Goal: Information Seeking & Learning: Learn about a topic

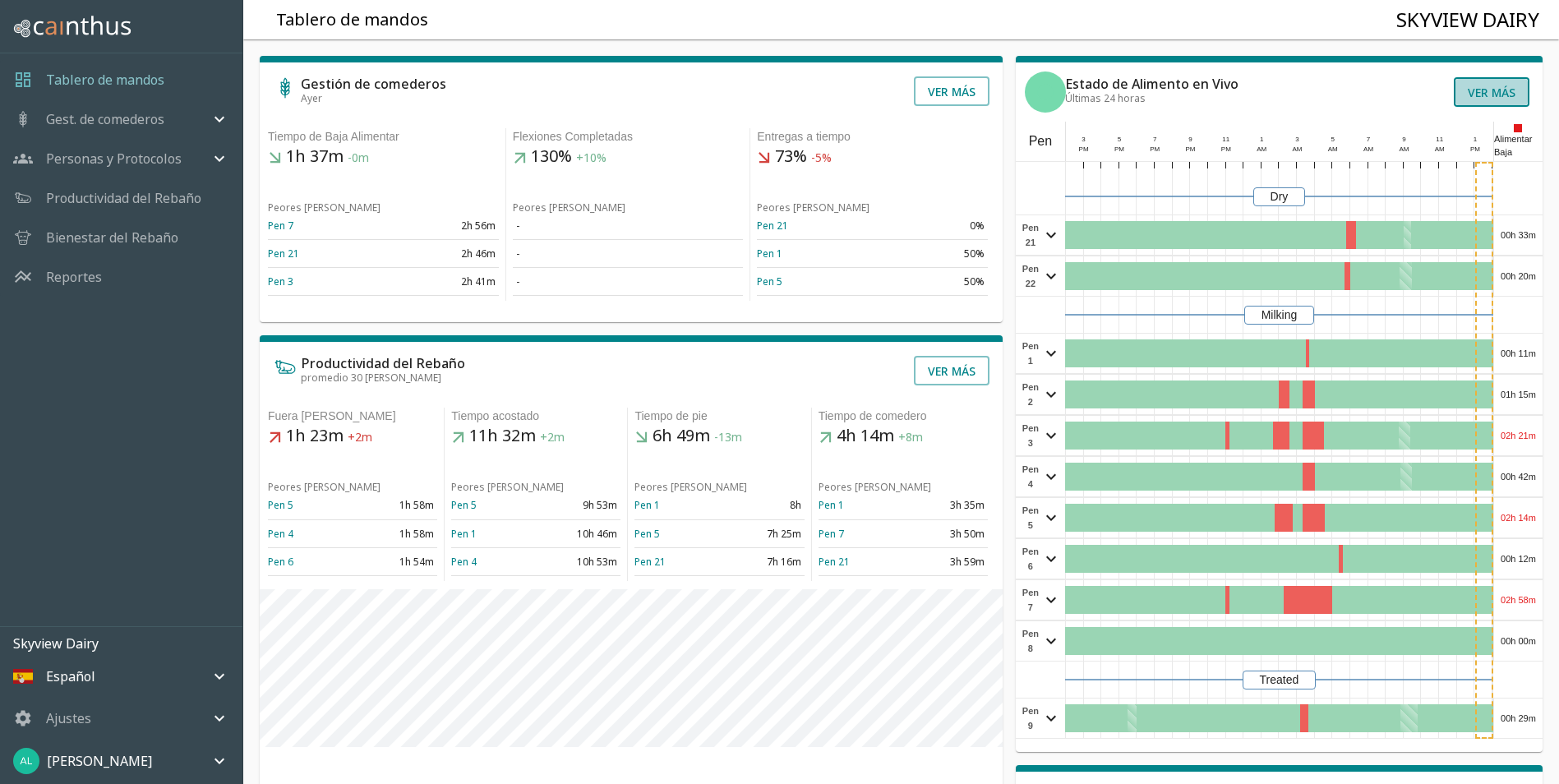
click at [1484, 93] on button "Ver más" at bounding box center [1492, 92] width 76 height 30
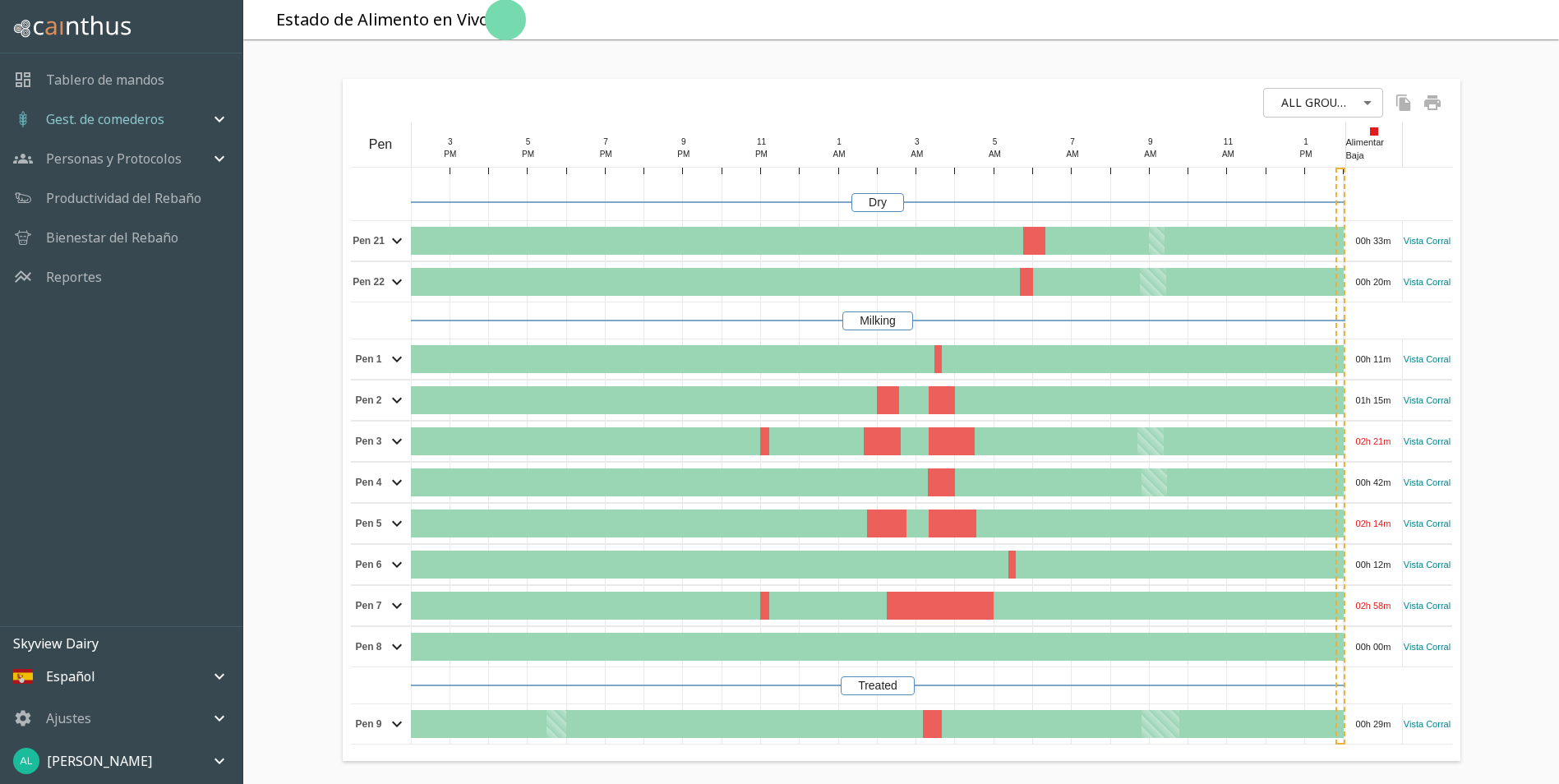
click at [220, 117] on icon "mailbox folders" at bounding box center [219, 119] width 20 height 20
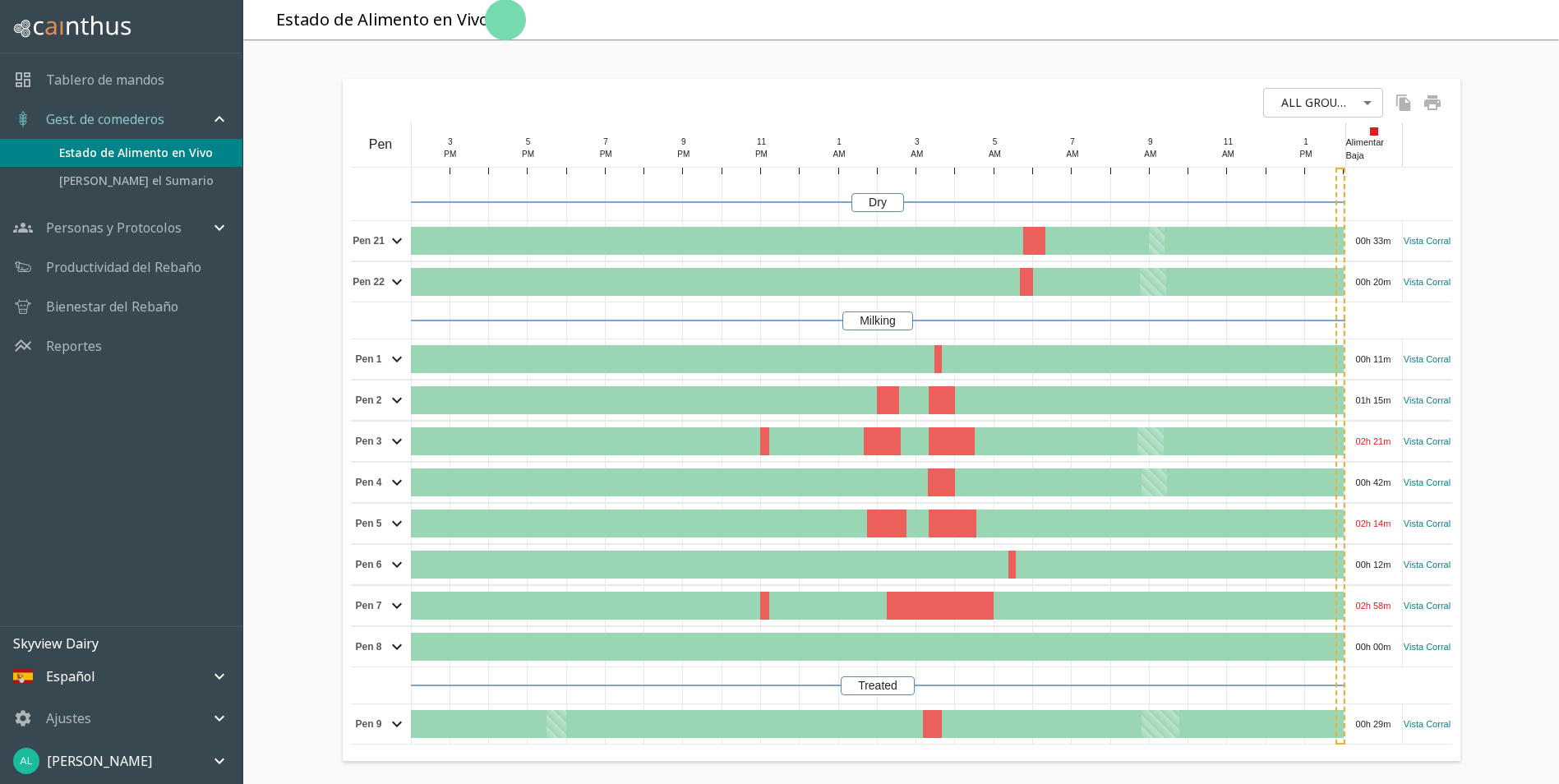
click at [153, 155] on span "Estado de Alimento en Vivo" at bounding box center [144, 153] width 171 height 18
click at [142, 180] on span "[PERSON_NAME] el Sumario" at bounding box center [144, 180] width 171 height 18
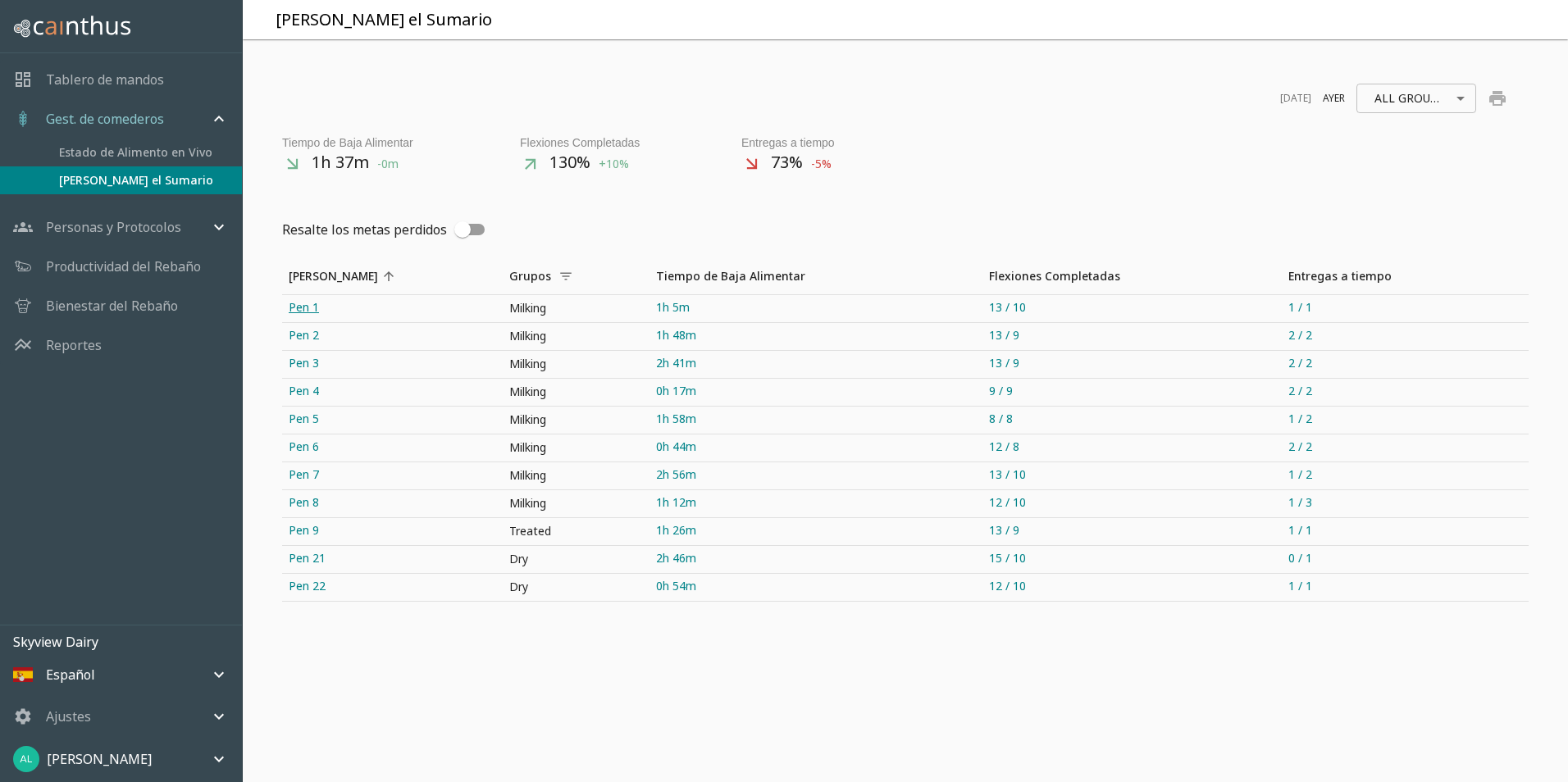
click at [302, 306] on link "Pen 1" at bounding box center [392, 308] width 221 height 27
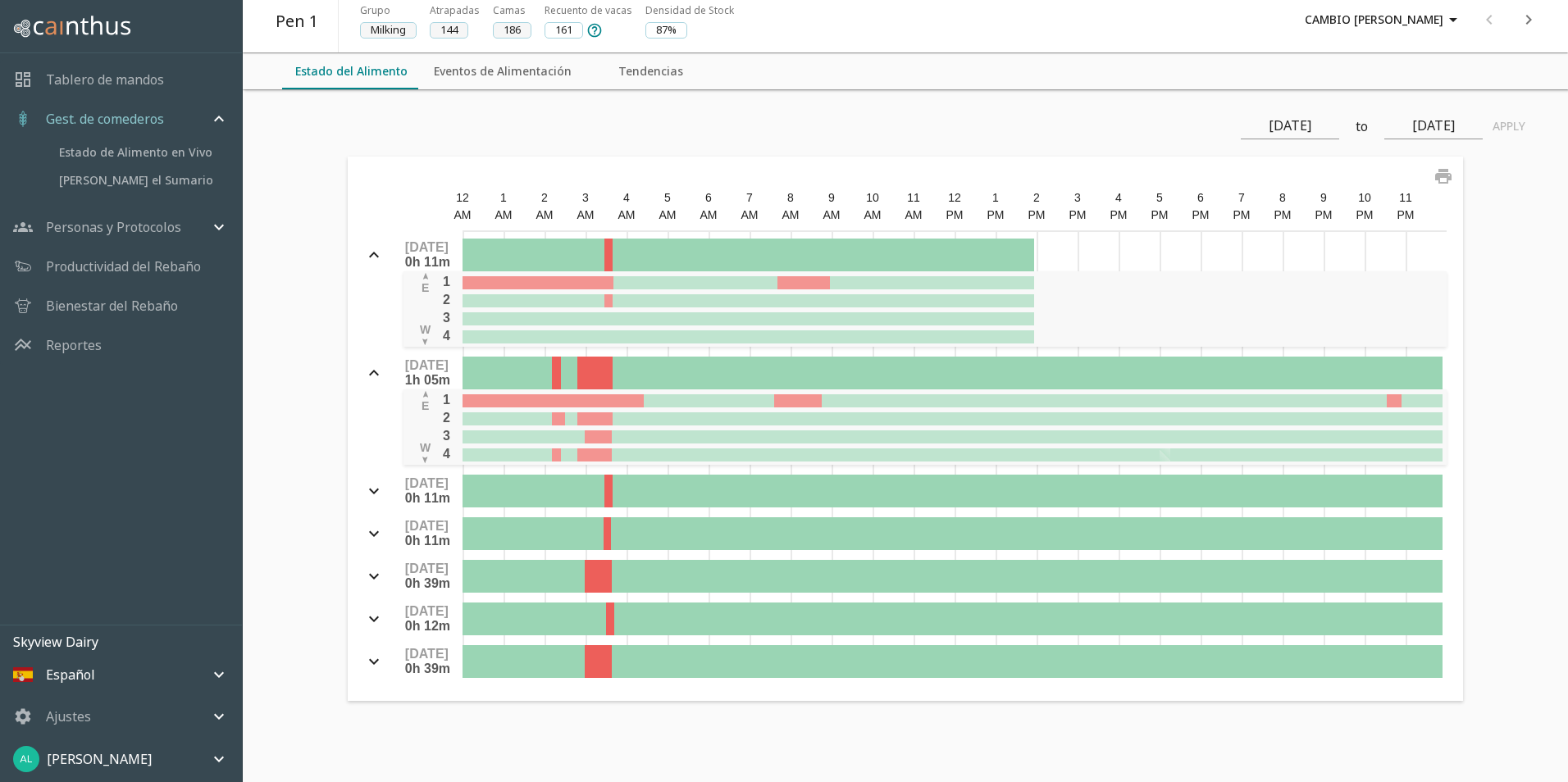
click at [463, 72] on button "Eventos de Alimentación" at bounding box center [502, 71] width 164 height 36
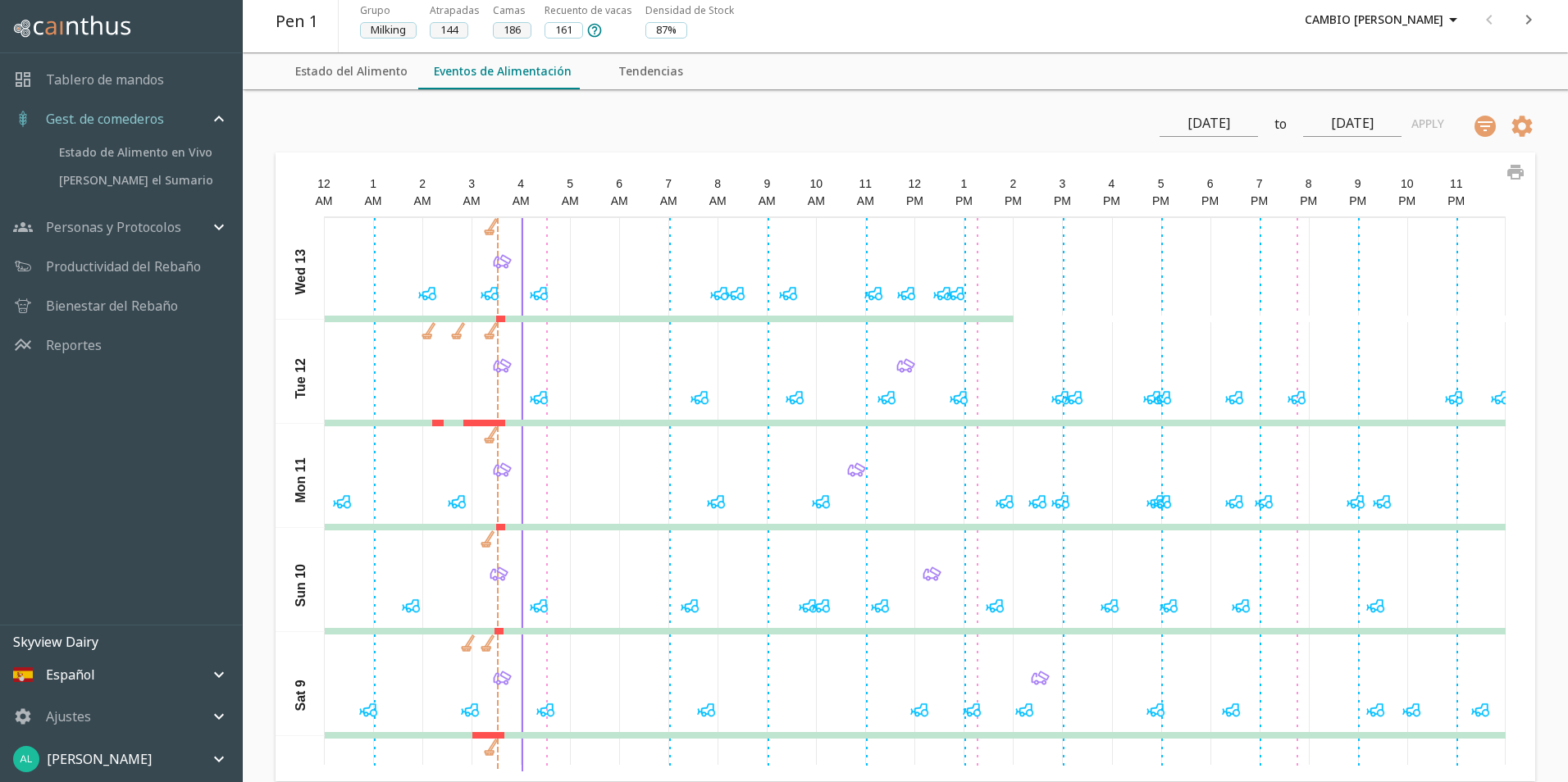
click at [1530, 17] on icon "next" at bounding box center [1528, 20] width 20 height 20
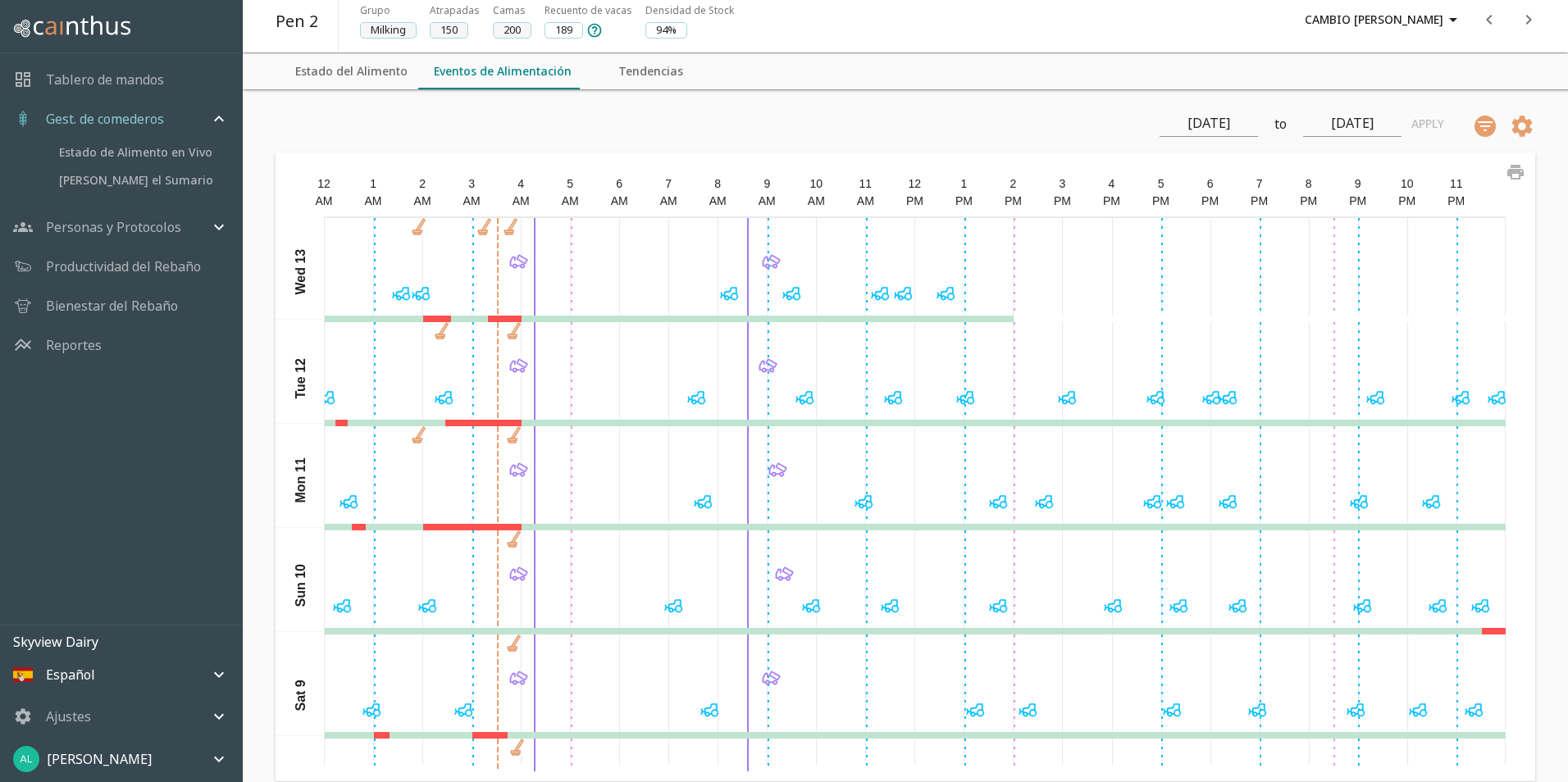
scroll to position [82, 0]
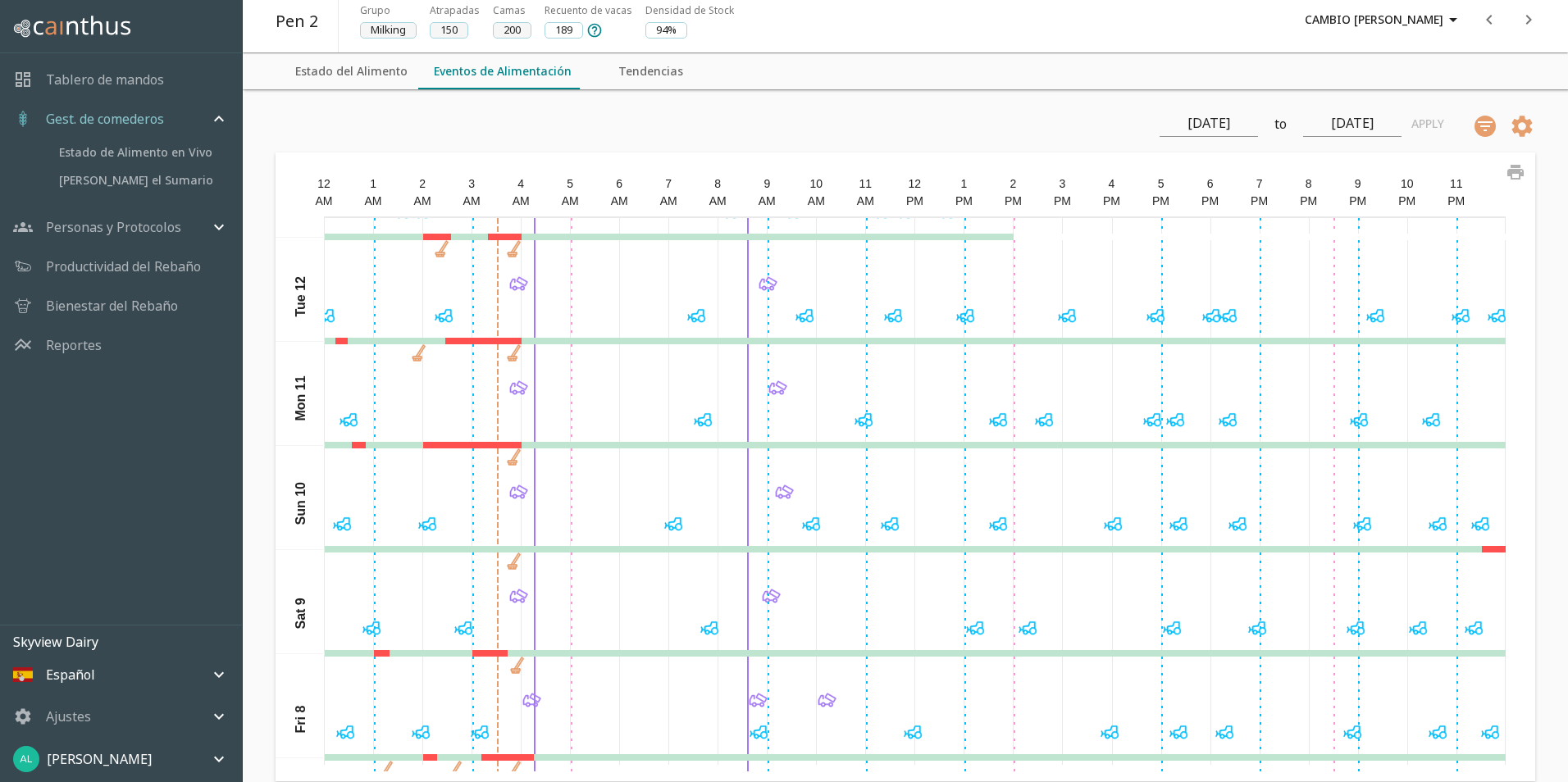
click at [516, 284] on icon at bounding box center [518, 283] width 23 height 23
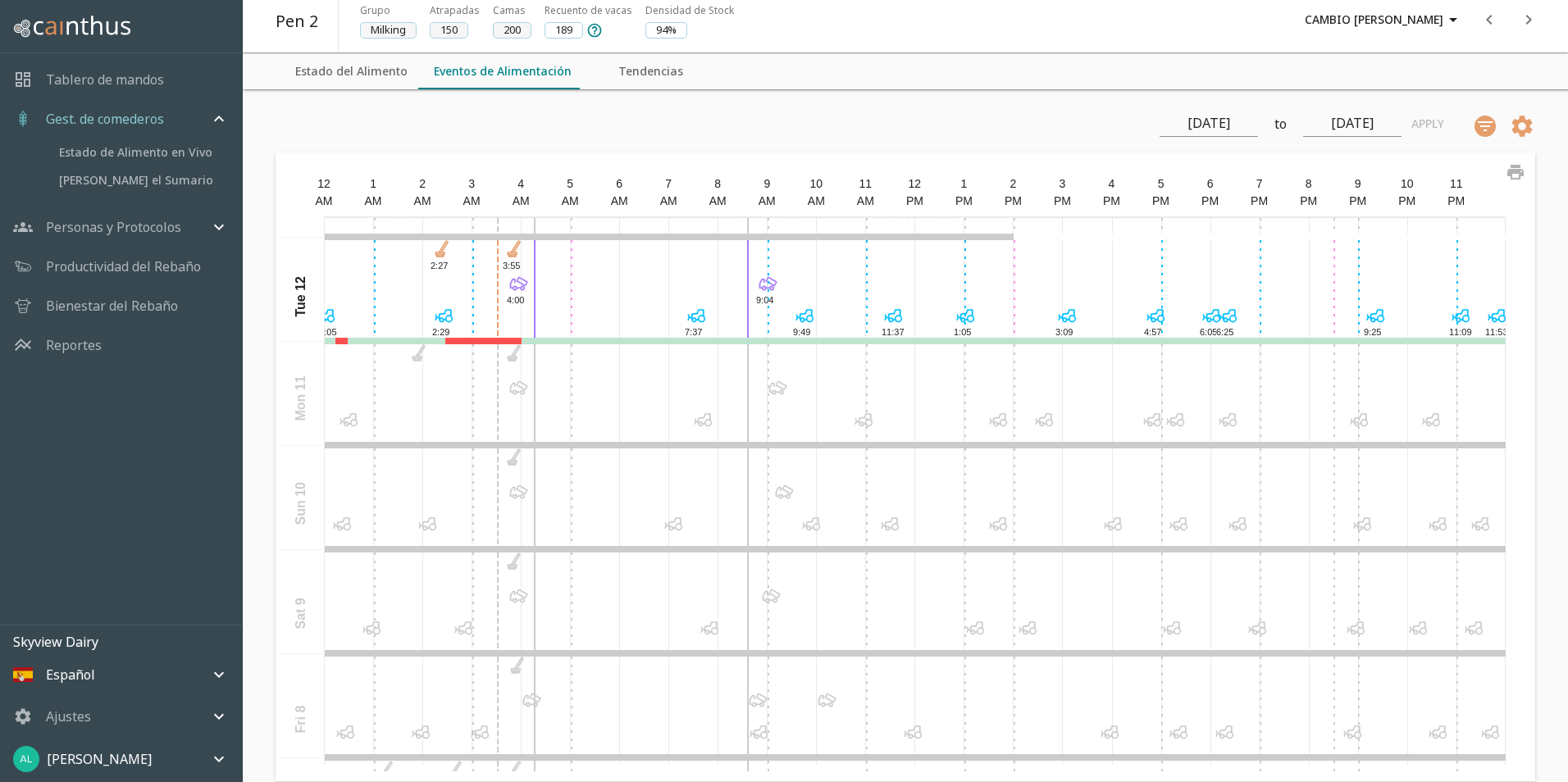
click at [519, 387] on icon at bounding box center [518, 388] width 23 height 23
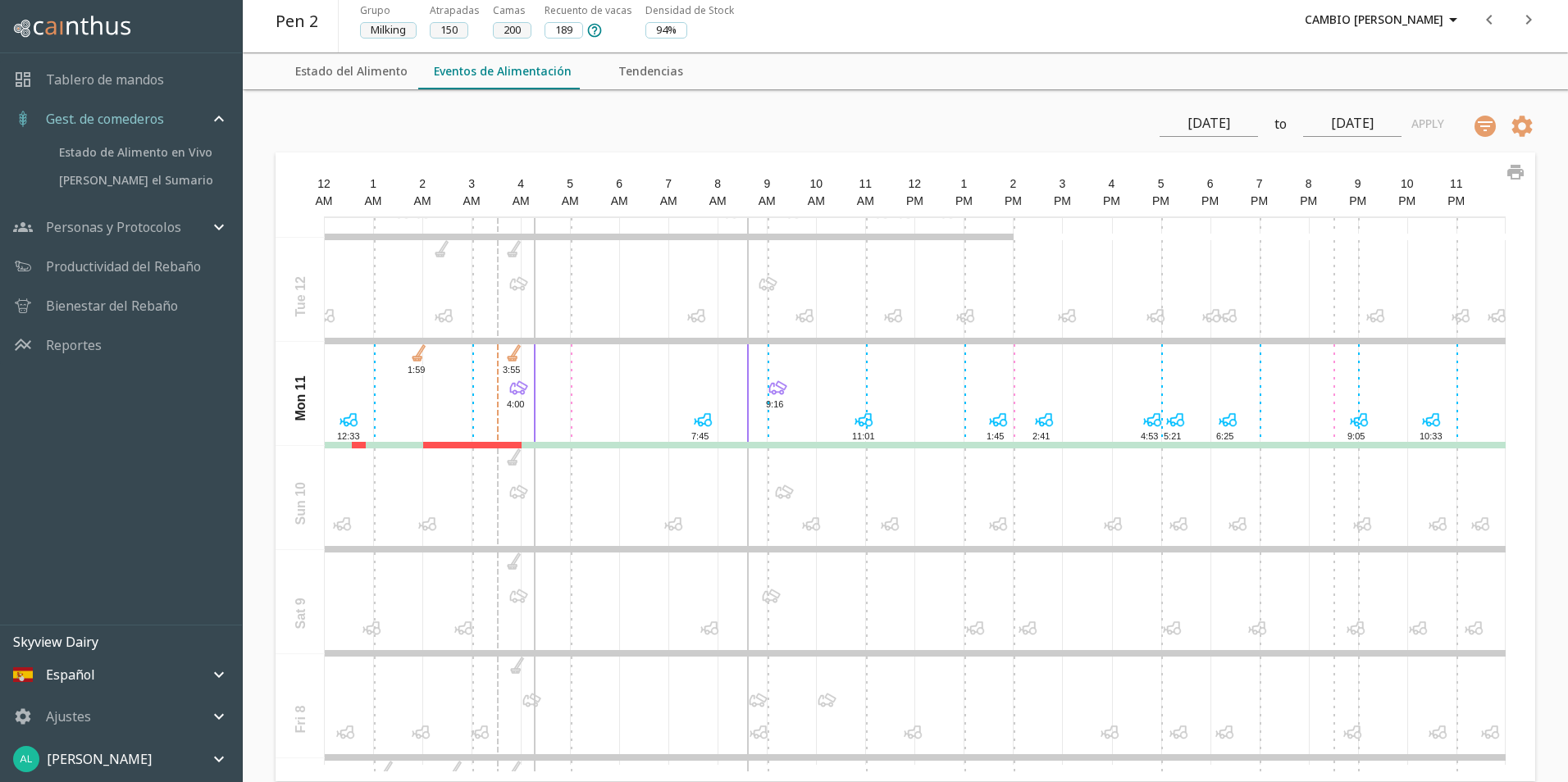
click at [1526, 16] on icon "next" at bounding box center [1528, 20] width 20 height 20
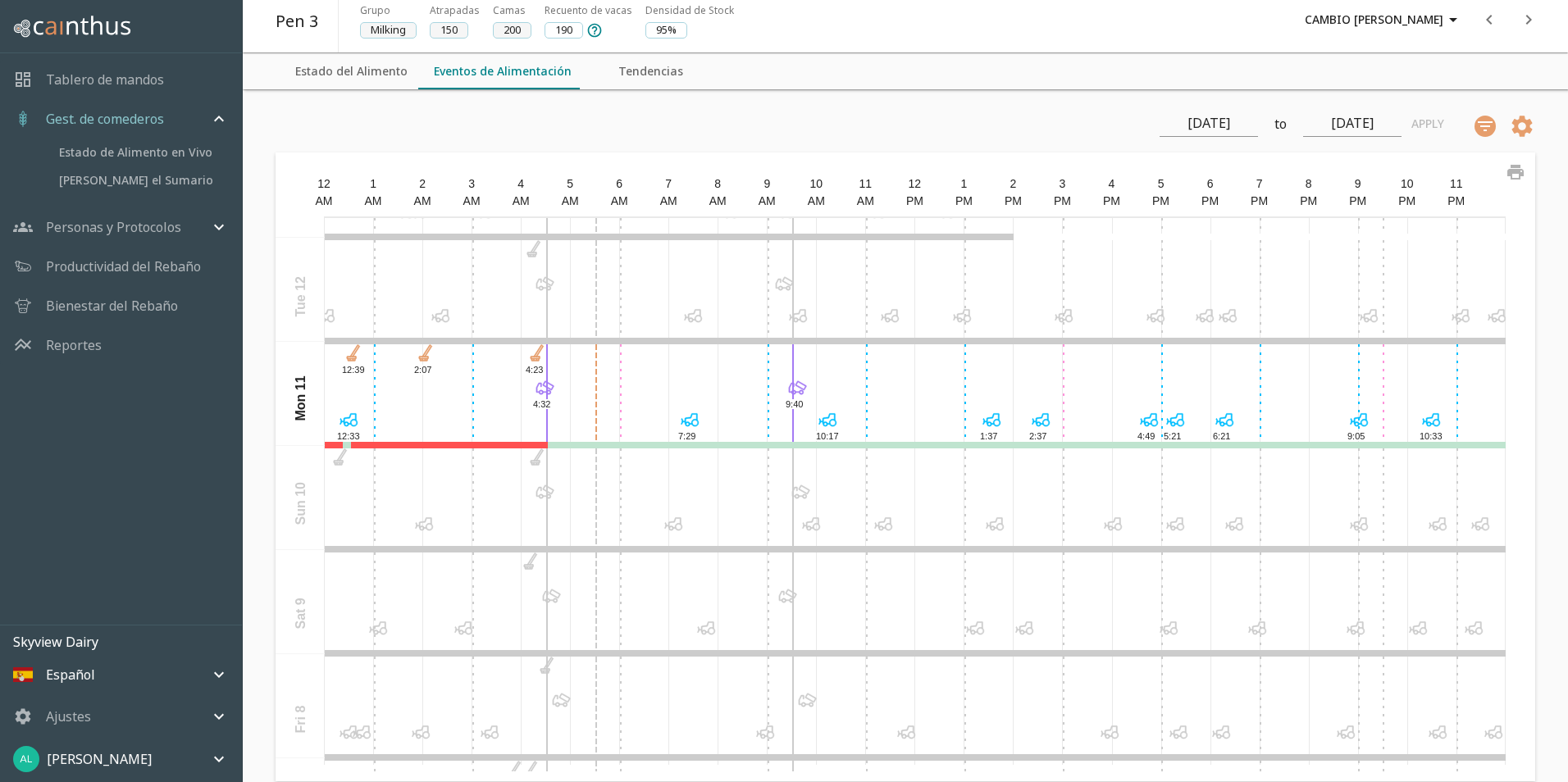
click at [1526, 16] on icon "next" at bounding box center [1529, 20] width 6 height 10
click at [520, 389] on icon at bounding box center [518, 388] width 23 height 23
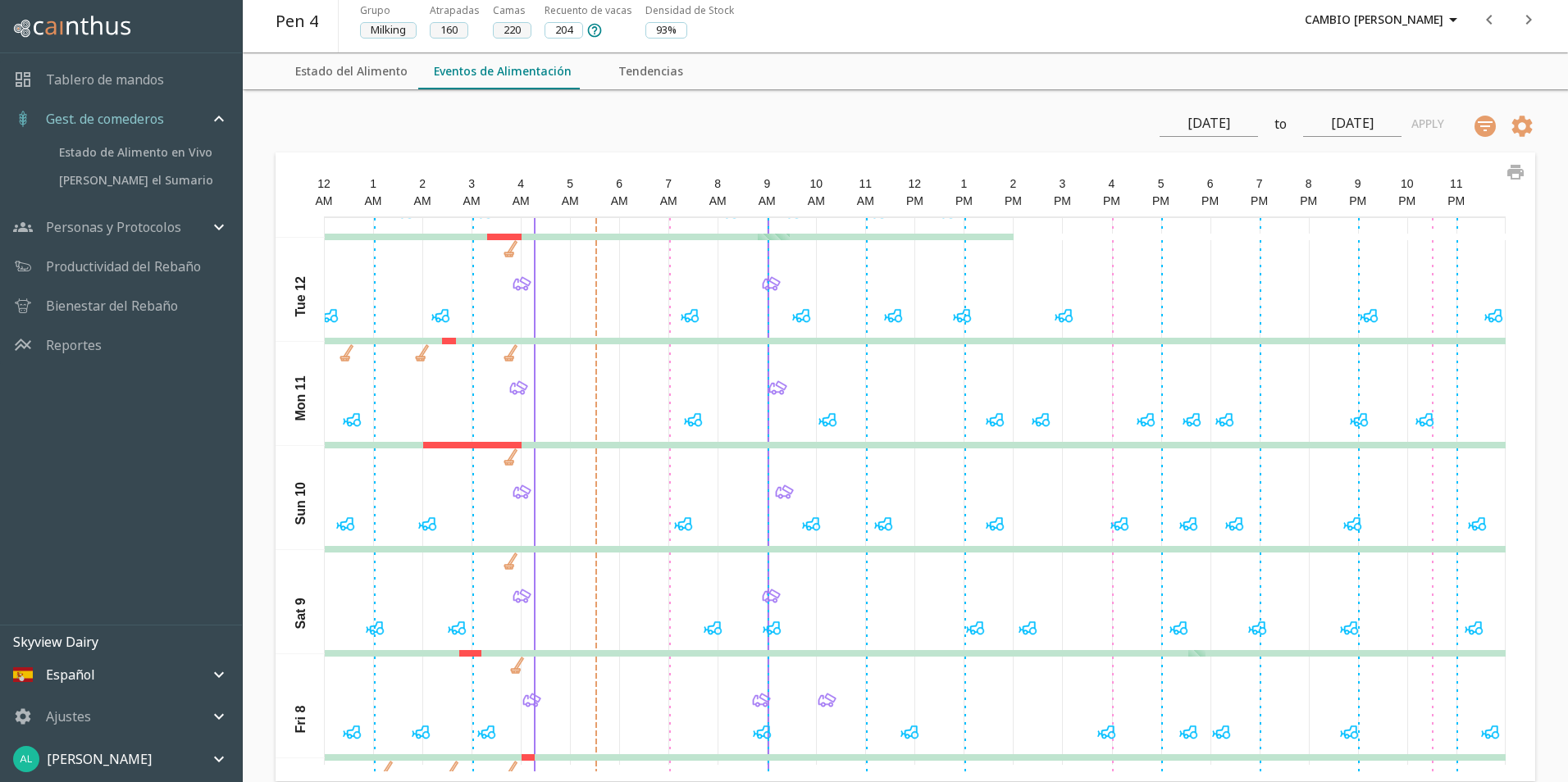
click at [517, 491] on icon at bounding box center [515, 491] width 5 height 10
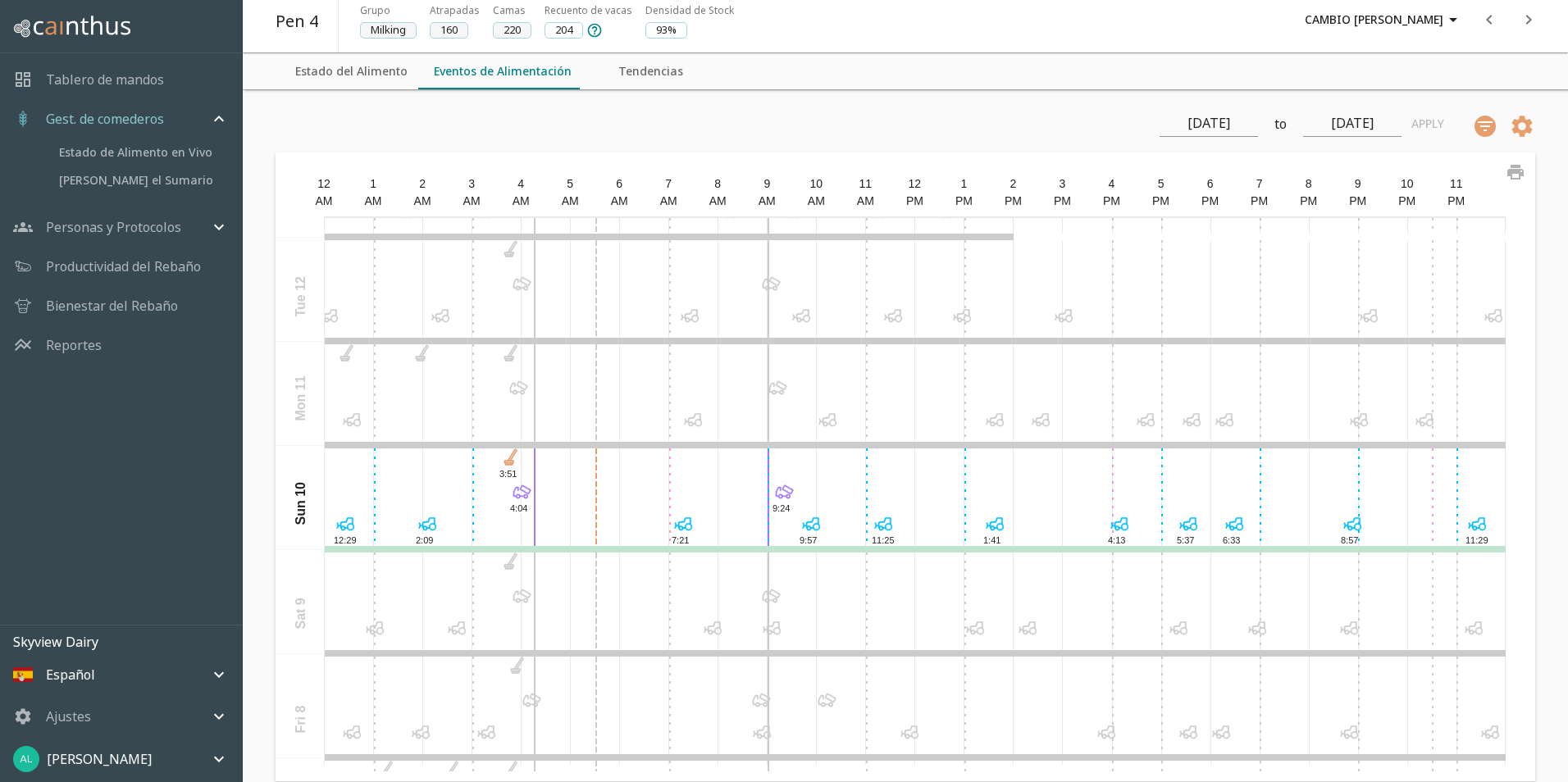
click at [519, 600] on icon at bounding box center [521, 596] width 23 height 23
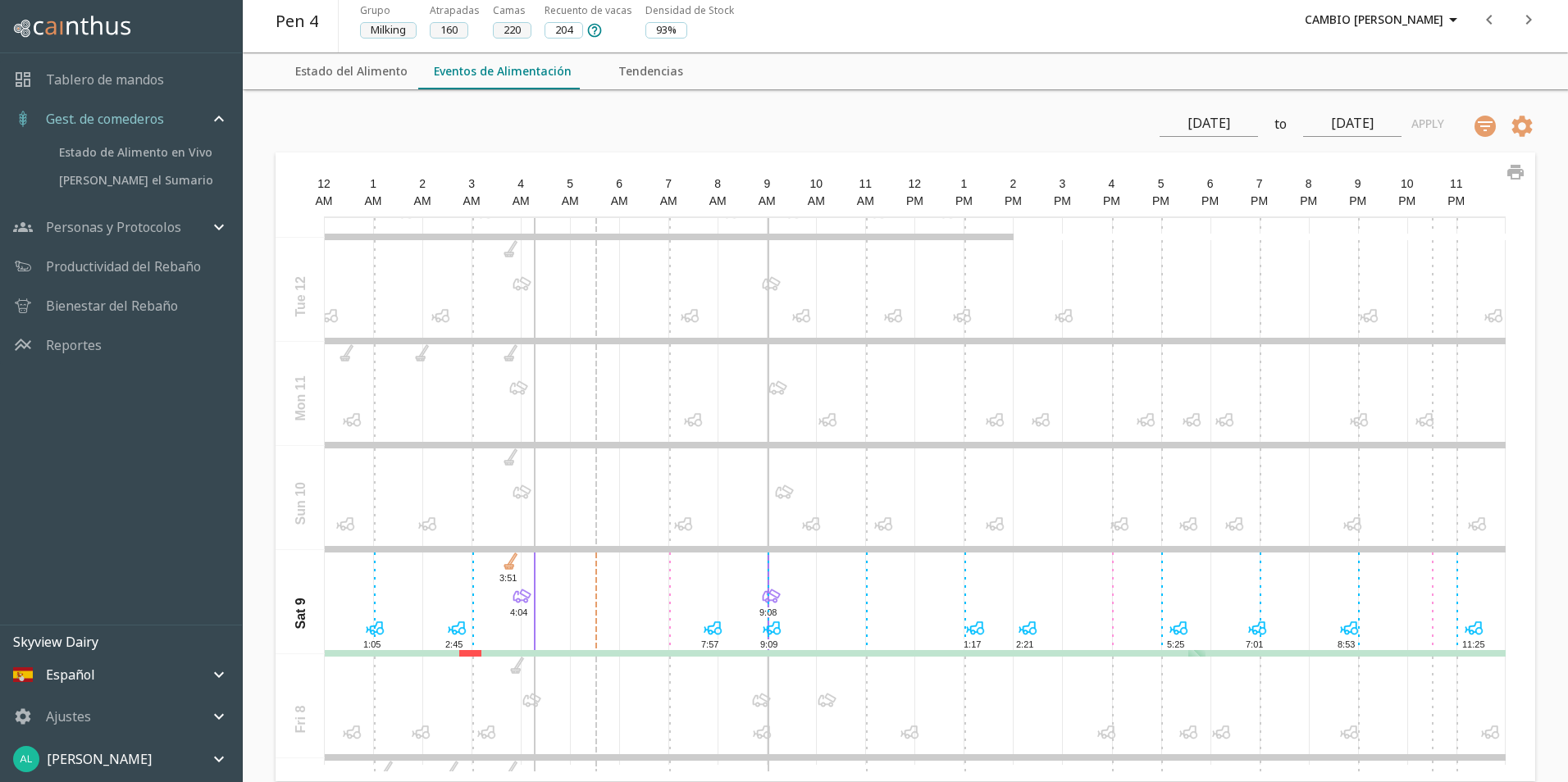
click at [1526, 19] on icon "next" at bounding box center [1528, 20] width 20 height 20
click at [545, 491] on icon at bounding box center [544, 491] width 23 height 23
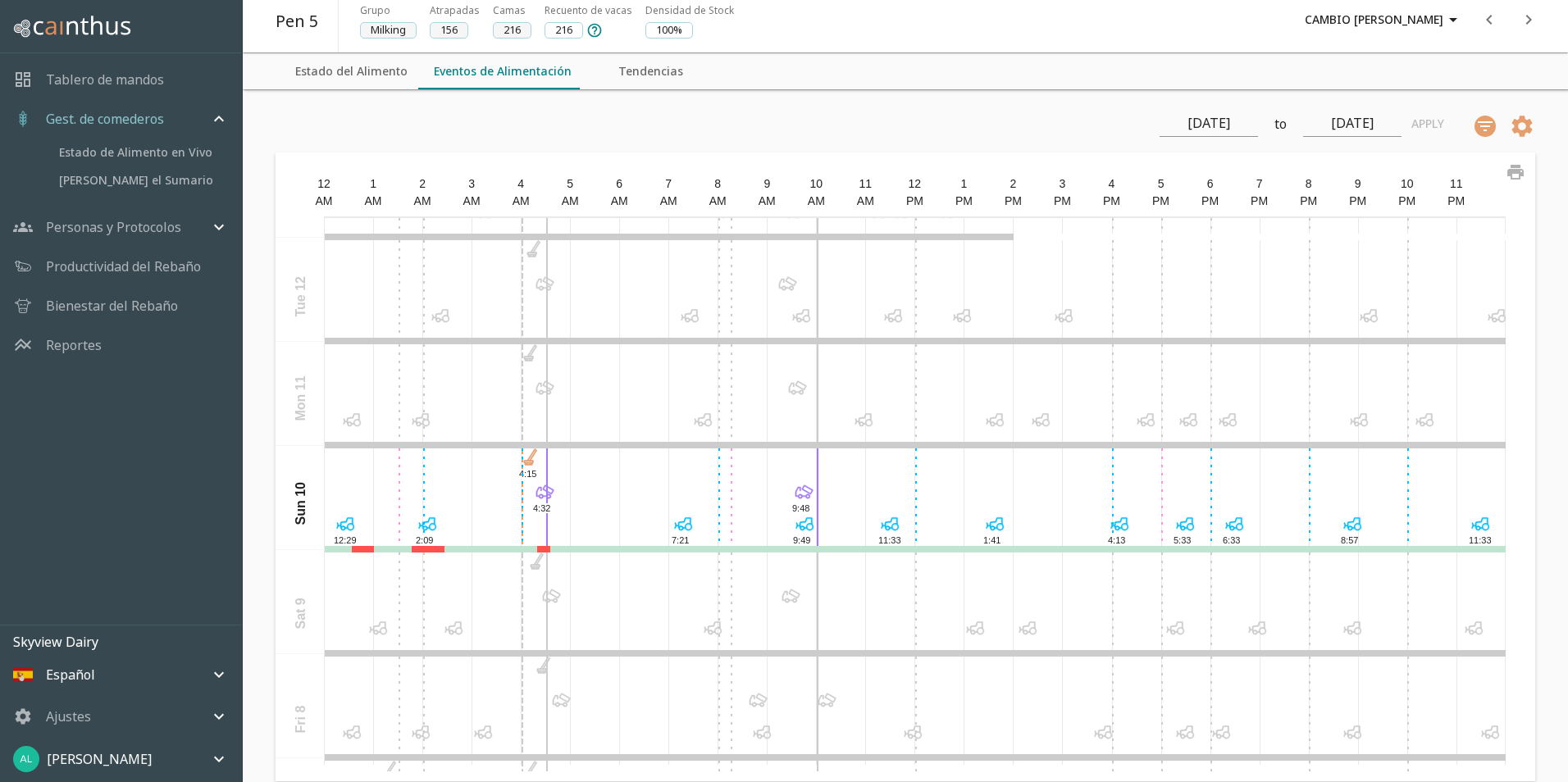
click at [546, 385] on icon at bounding box center [544, 388] width 23 height 23
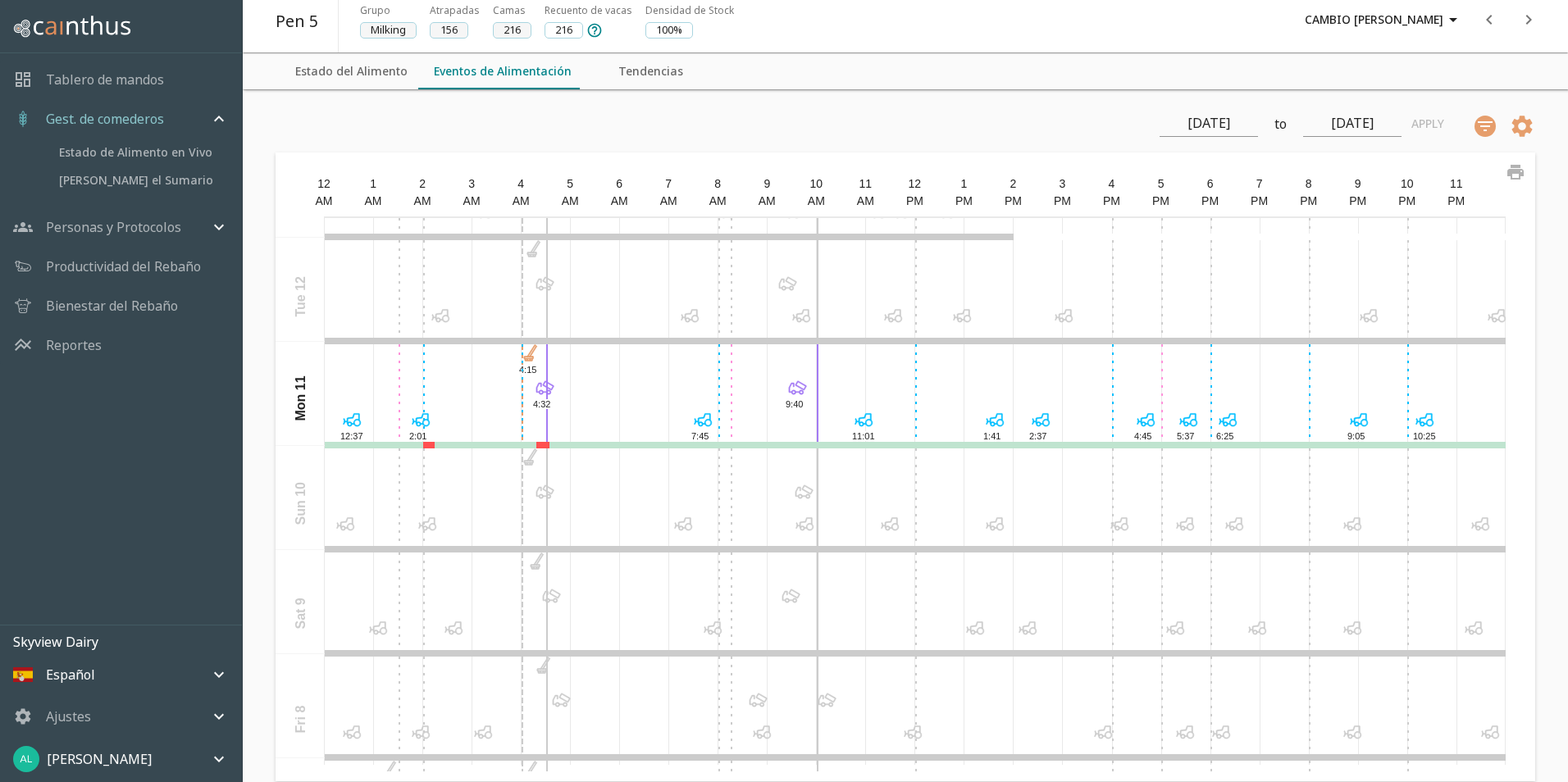
click at [542, 275] on icon at bounding box center [544, 283] width 23 height 23
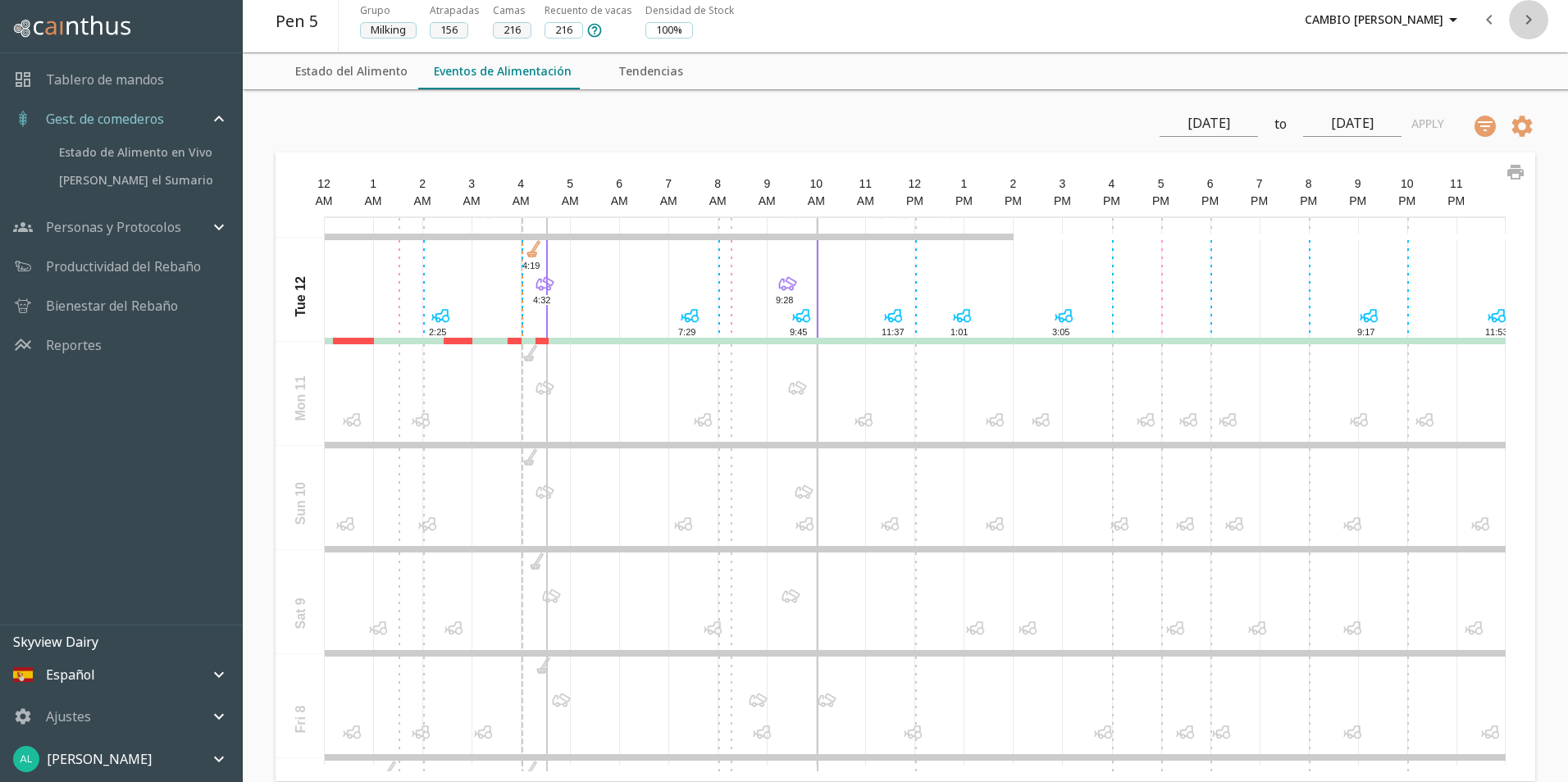
click at [1526, 17] on icon "next" at bounding box center [1528, 20] width 20 height 20
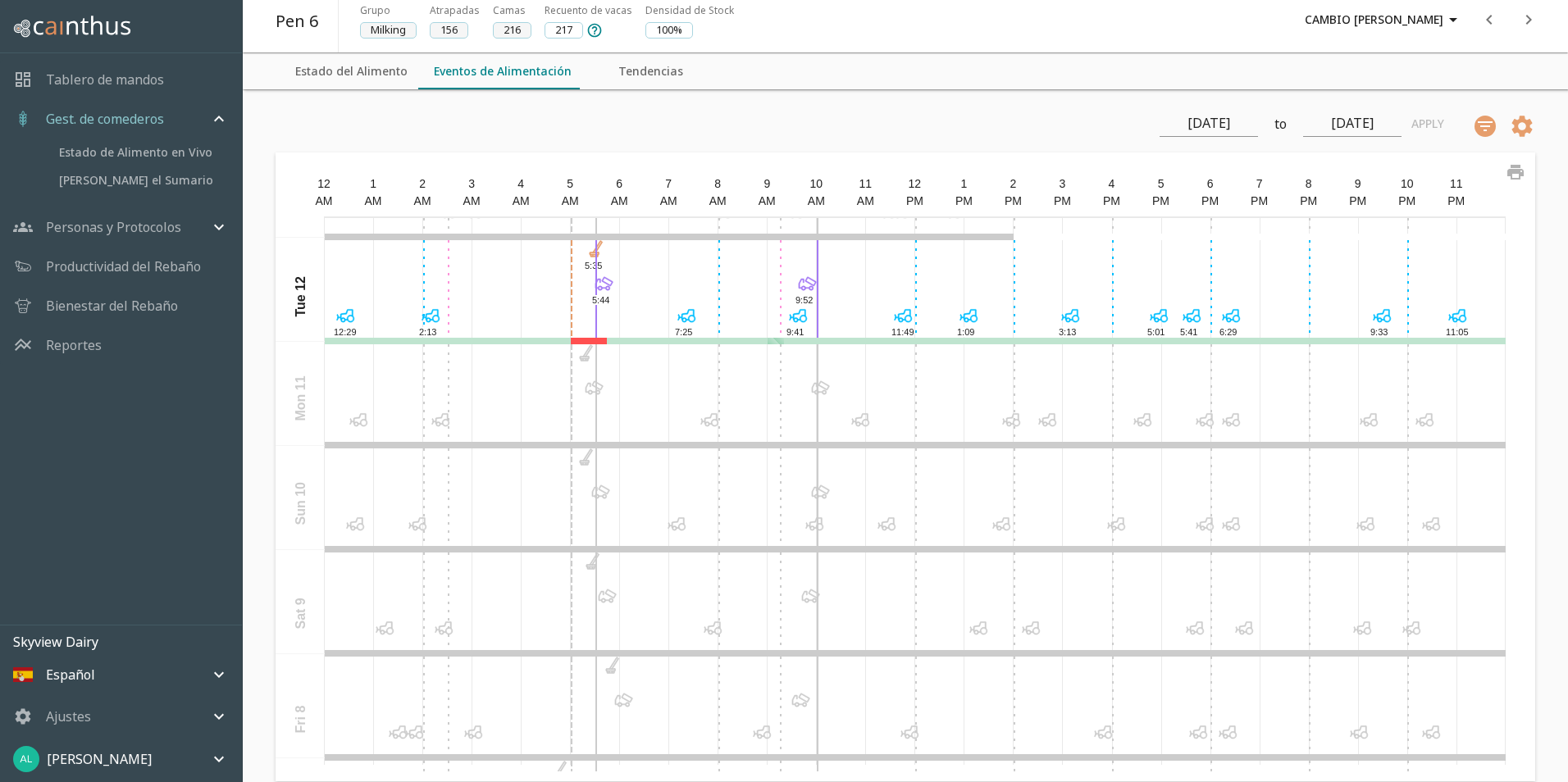
click at [592, 391] on icon at bounding box center [593, 388] width 23 height 23
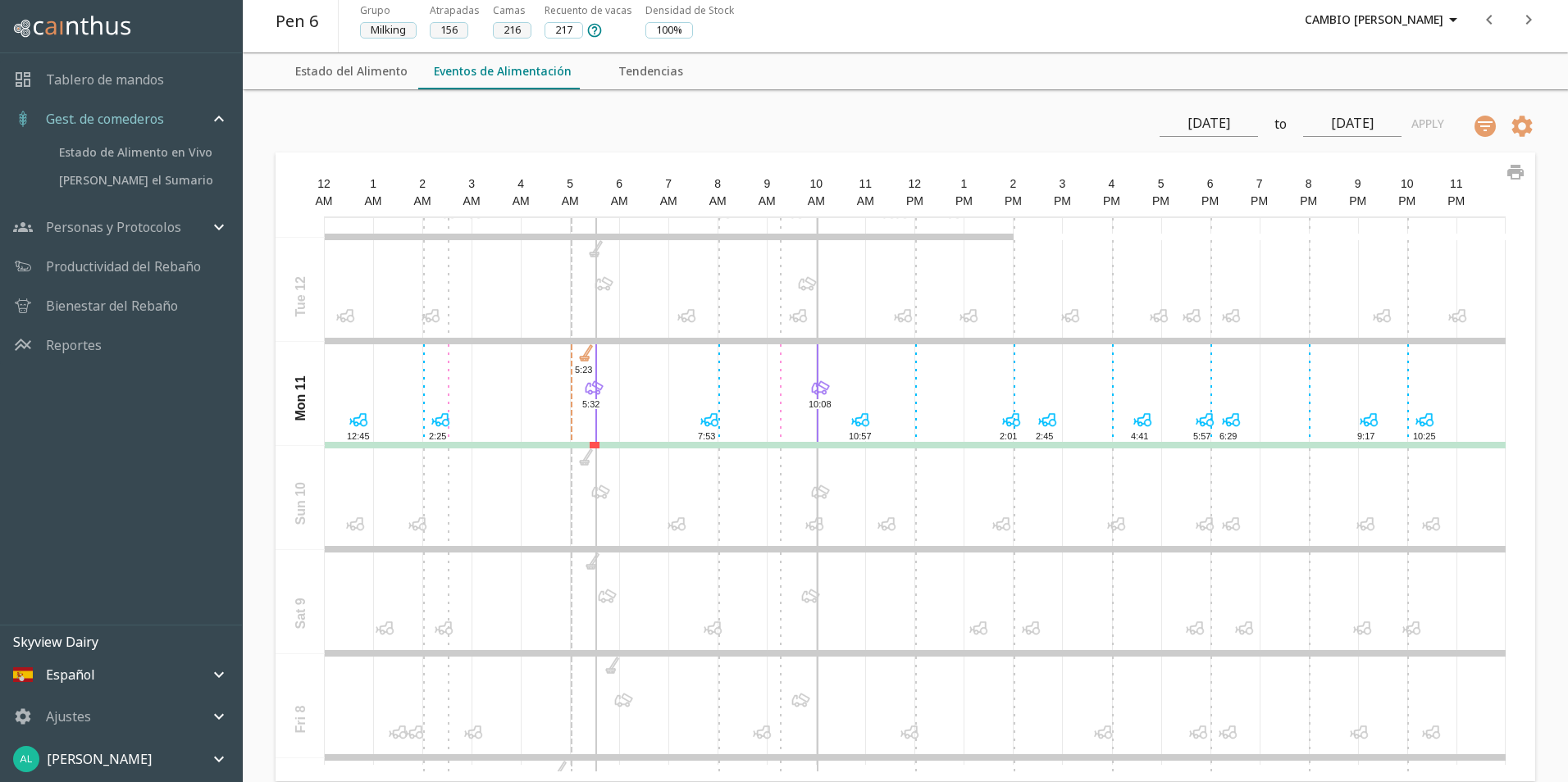
click at [594, 493] on icon at bounding box center [600, 491] width 23 height 23
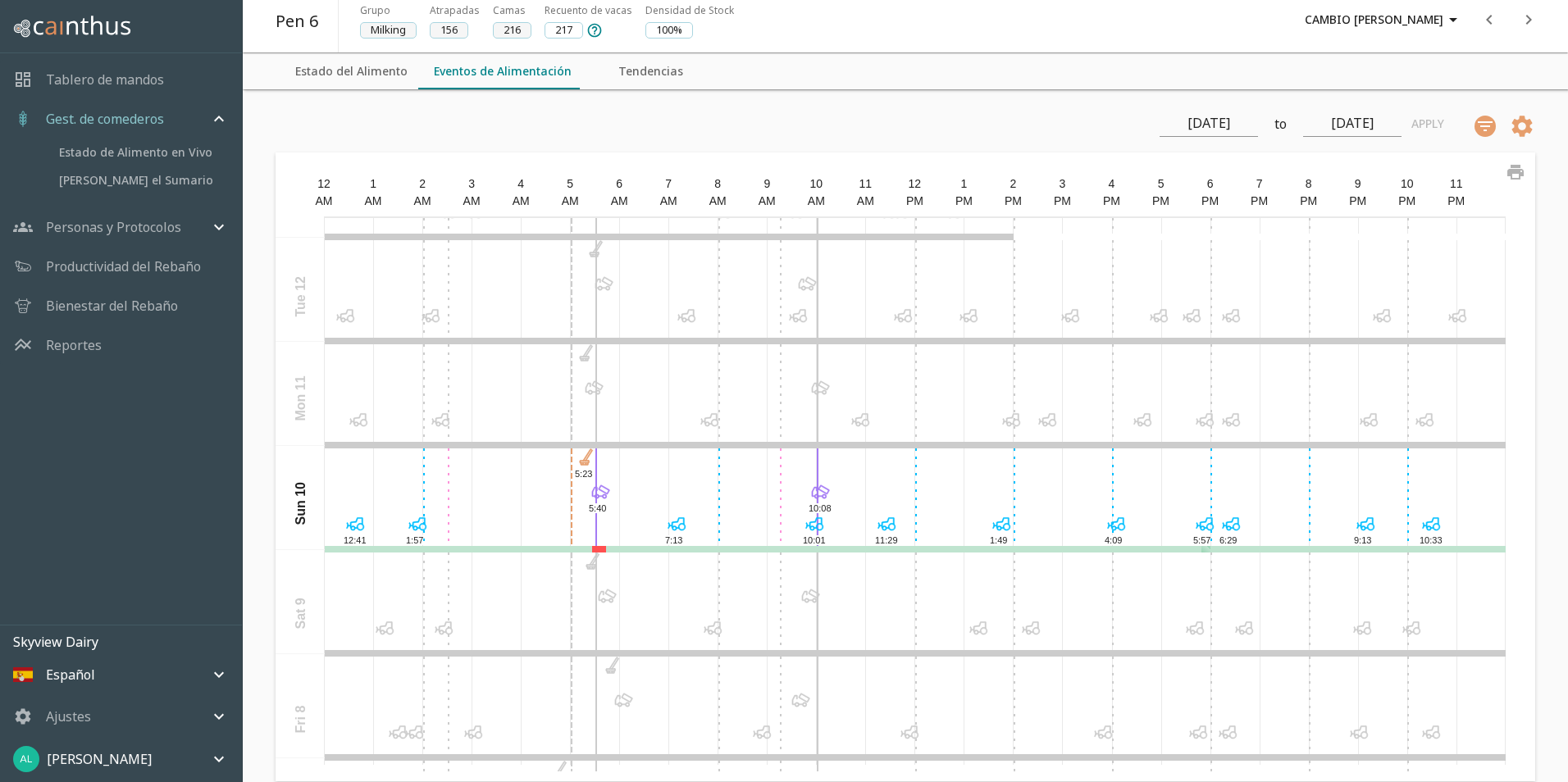
click at [606, 597] on icon at bounding box center [611, 593] width 11 height 9
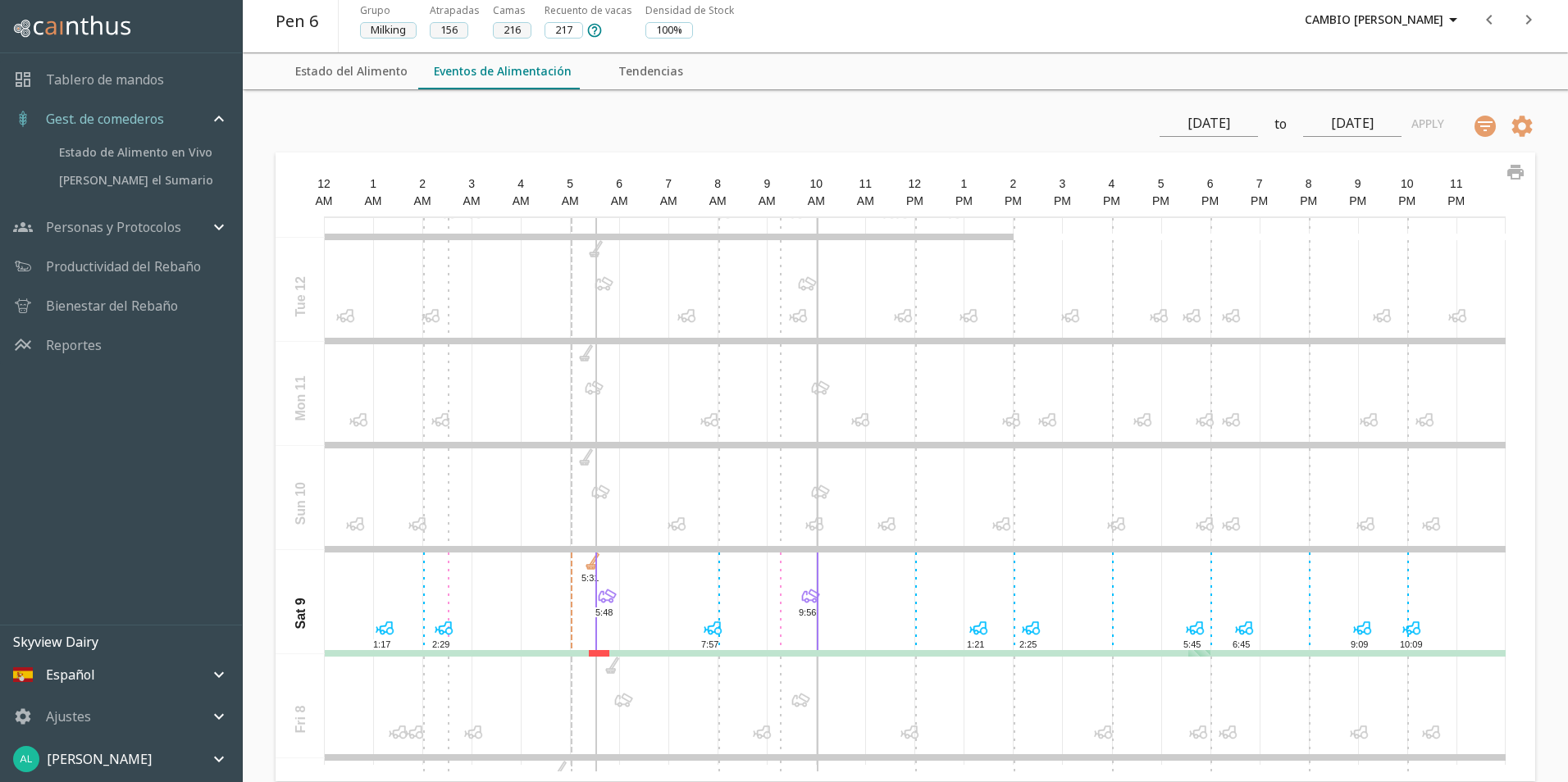
click at [616, 700] on icon at bounding box center [623, 700] width 23 height 23
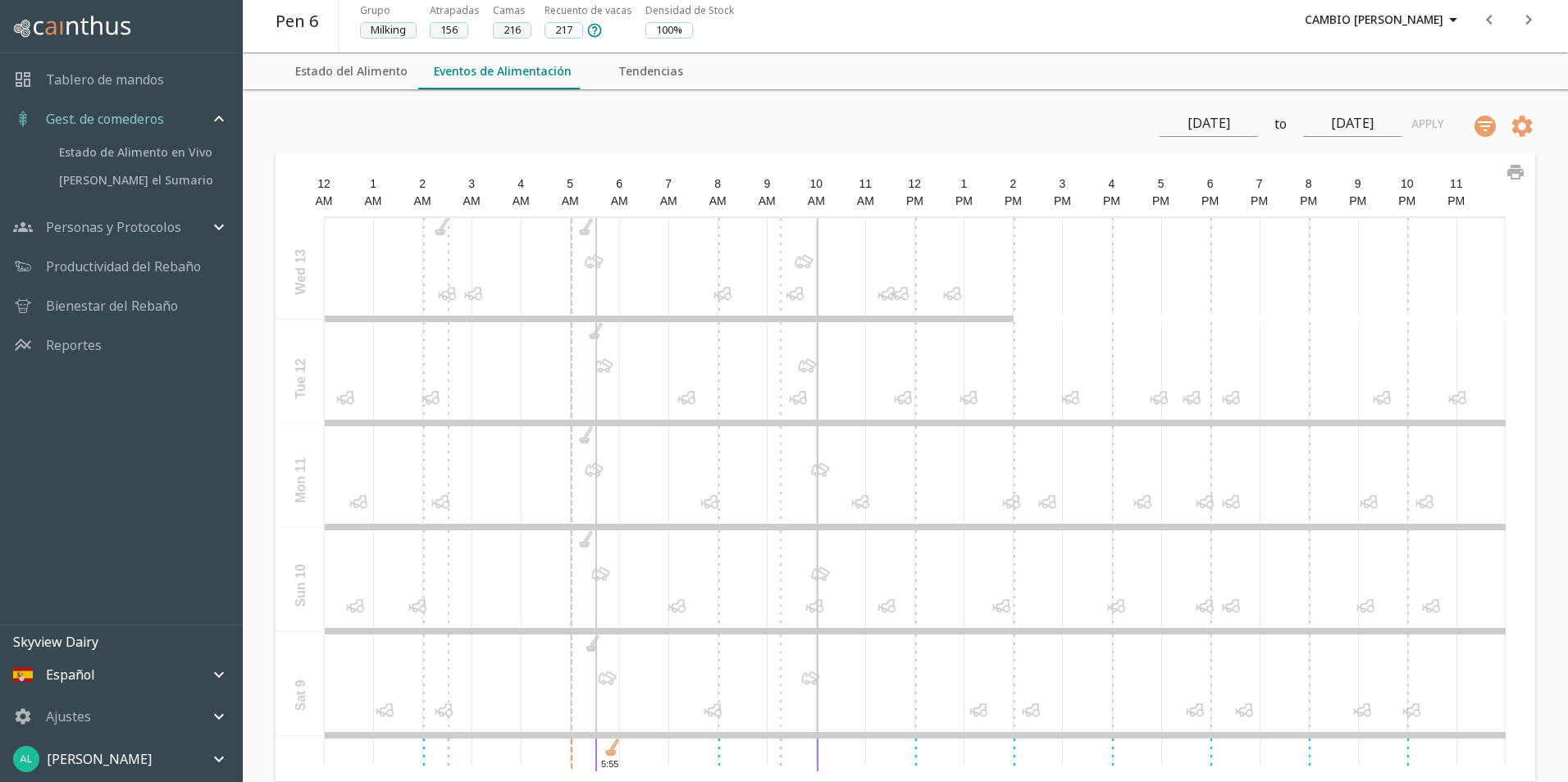
click at [592, 263] on icon at bounding box center [598, 259] width 11 height 9
click at [596, 368] on icon at bounding box center [604, 365] width 23 height 23
